Goal: Task Accomplishment & Management: Complete application form

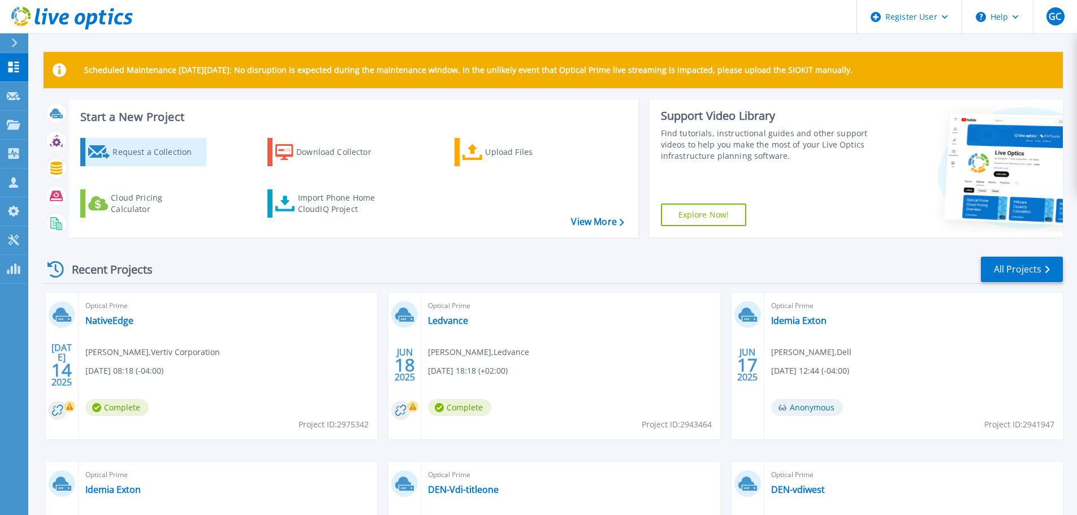
click at [128, 153] on div "Request a Collection" at bounding box center [157, 152] width 90 height 23
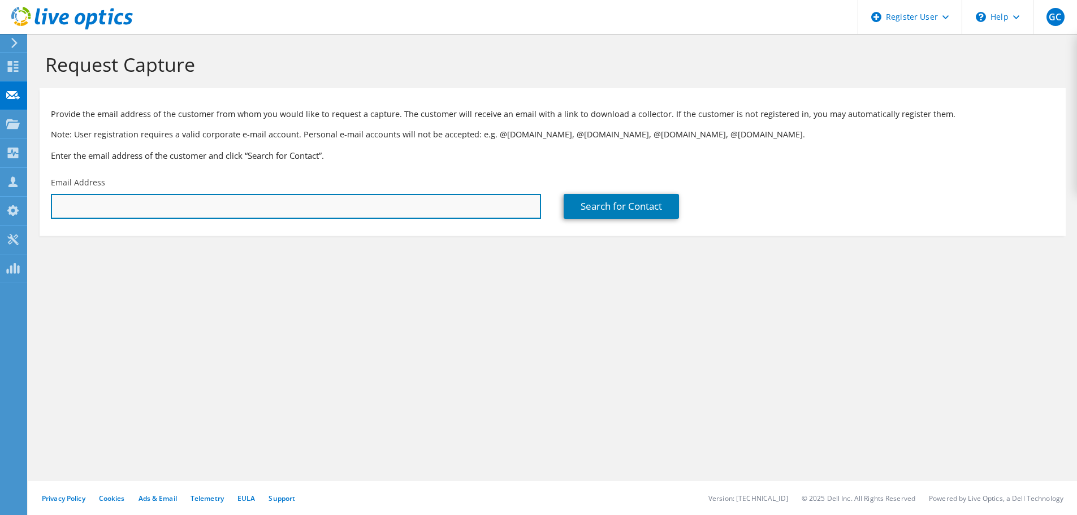
click at [149, 210] on input "text" at bounding box center [296, 206] width 490 height 25
paste input "[PERSON_NAME][EMAIL_ADDRESS][PERSON_NAME][DOMAIN_NAME]"
type input "[PERSON_NAME][EMAIL_ADDRESS][PERSON_NAME][DOMAIN_NAME]"
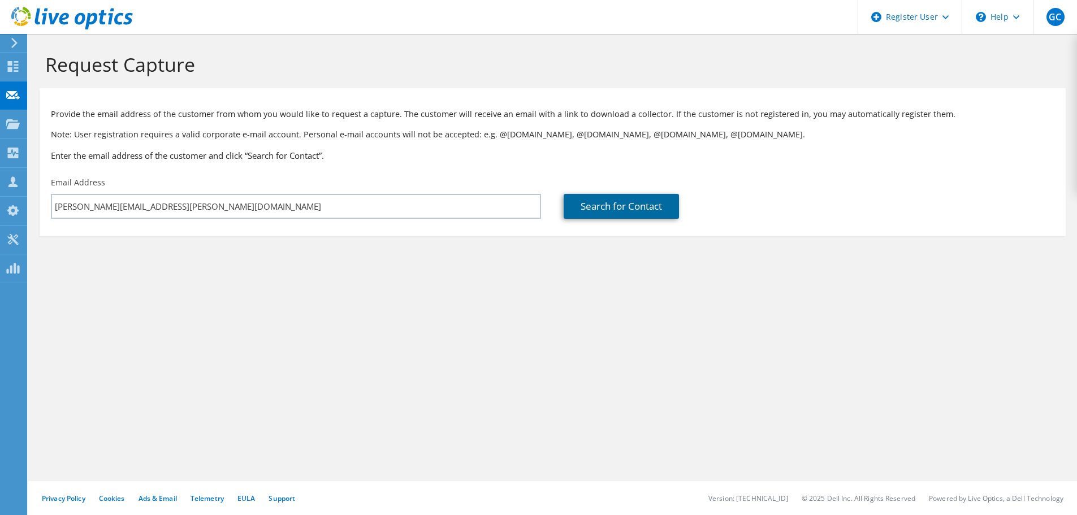
click at [648, 204] on link "Search for Contact" at bounding box center [621, 206] width 115 height 25
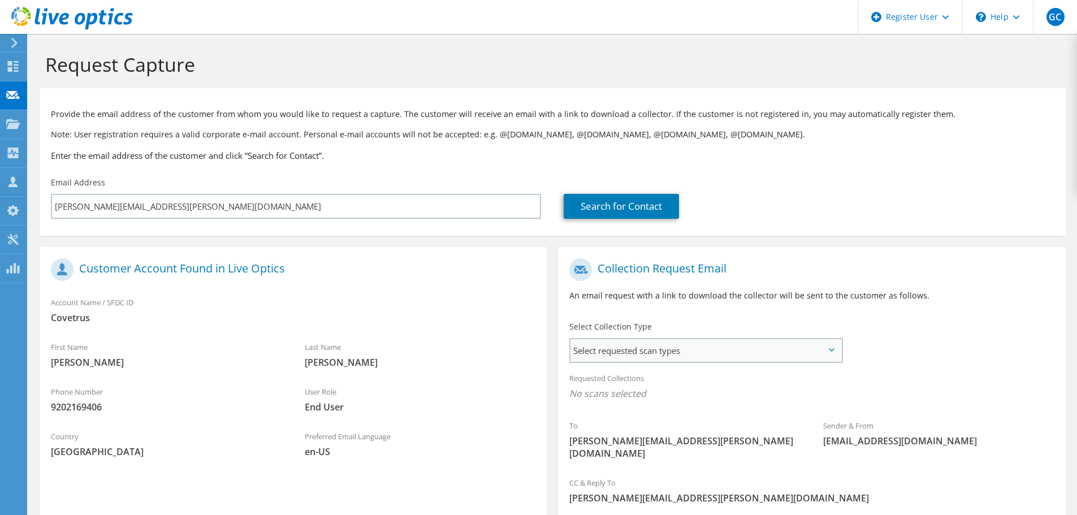
click at [634, 354] on span "Select requested scan types" at bounding box center [705, 350] width 271 height 23
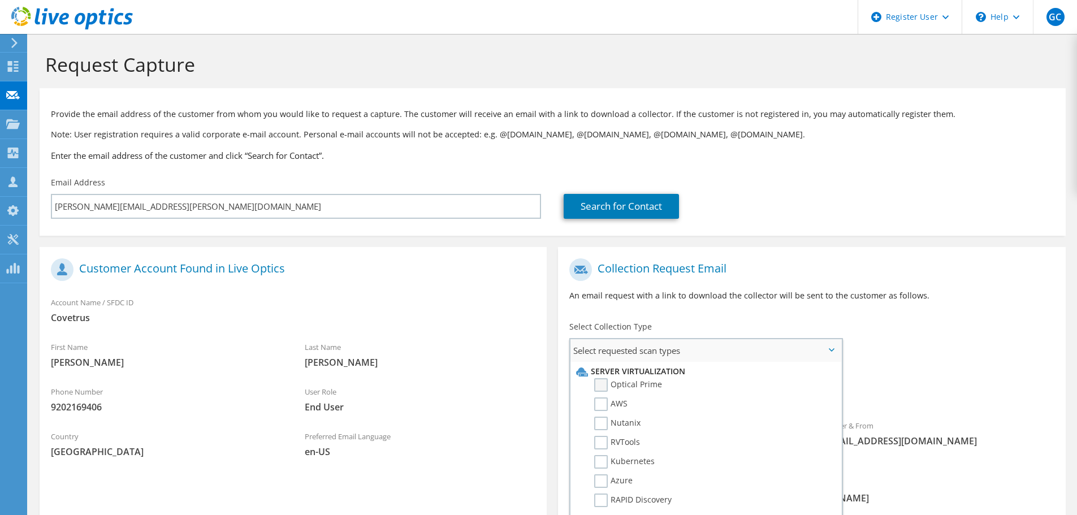
click at [604, 385] on label "Optical Prime" at bounding box center [628, 385] width 68 height 14
click at [0, 0] on input "Optical Prime" at bounding box center [0, 0] width 0 height 0
click at [687, 323] on div "Select Collection Type Select requested scan types Server Virtualization Optica…" at bounding box center [705, 341] width 273 height 40
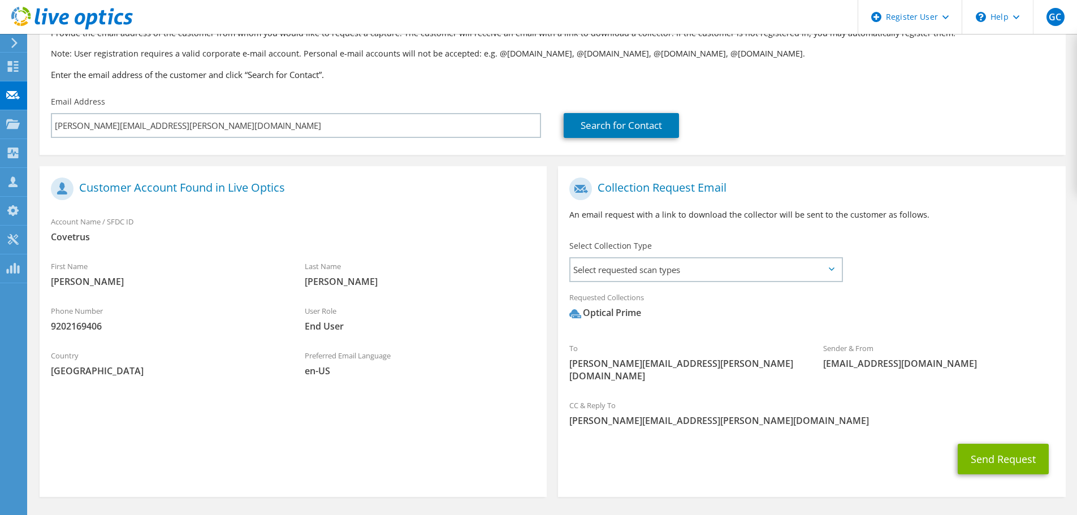
scroll to position [107, 0]
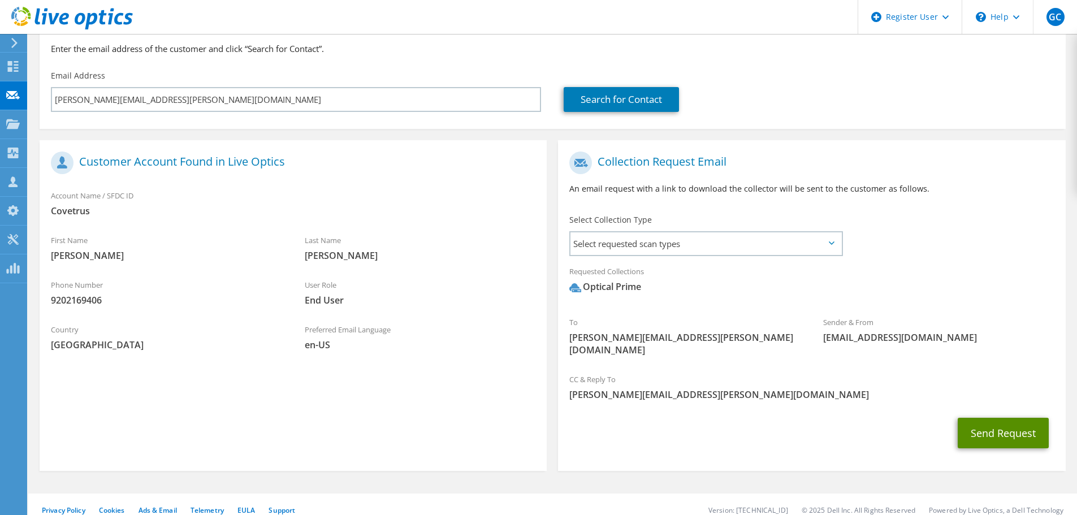
click at [979, 422] on button "Send Request" at bounding box center [1002, 433] width 91 height 31
